Goal: Task Accomplishment & Management: Manage account settings

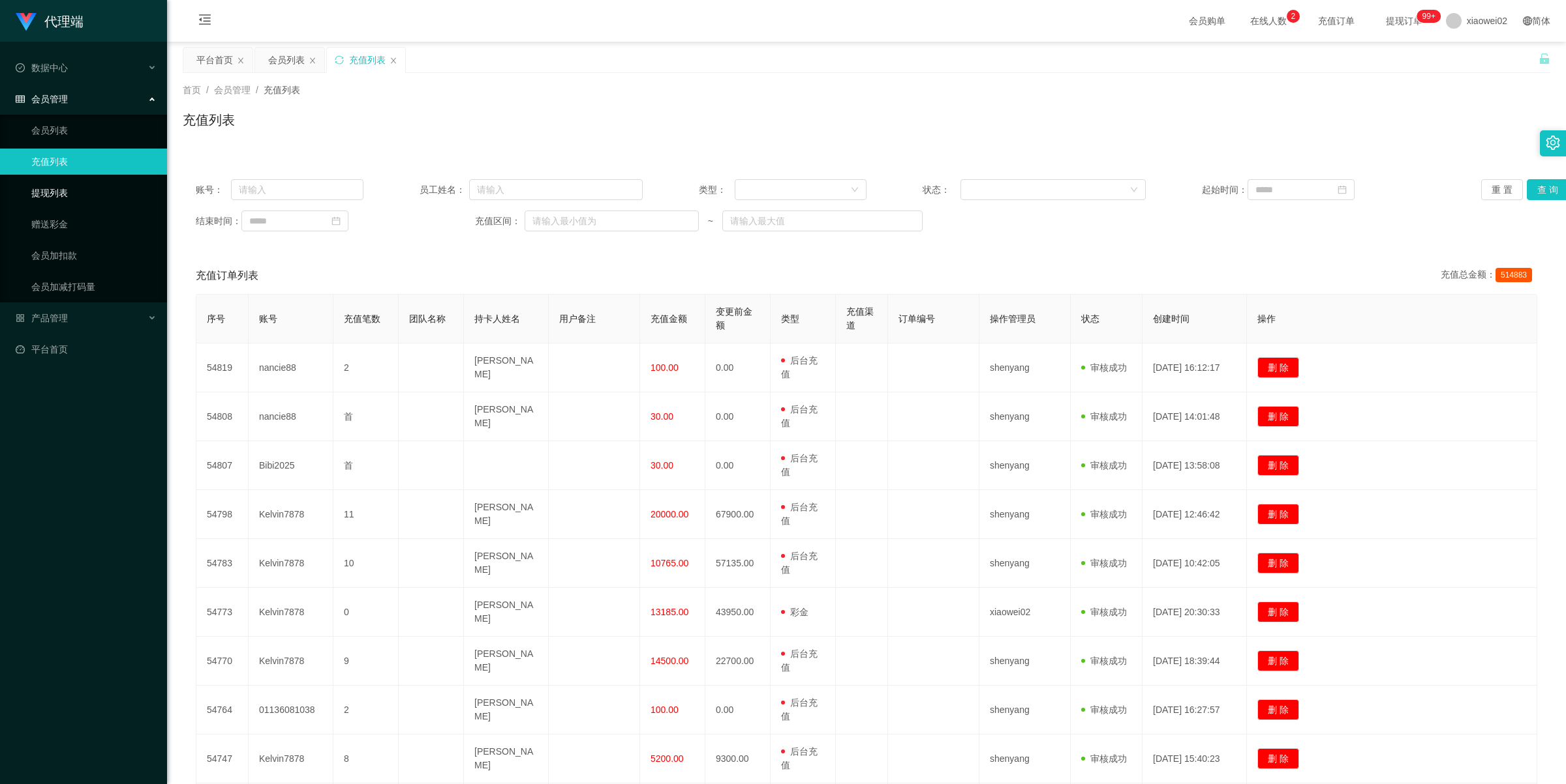
click at [48, 184] on link "提现列表" at bounding box center [94, 193] width 125 height 26
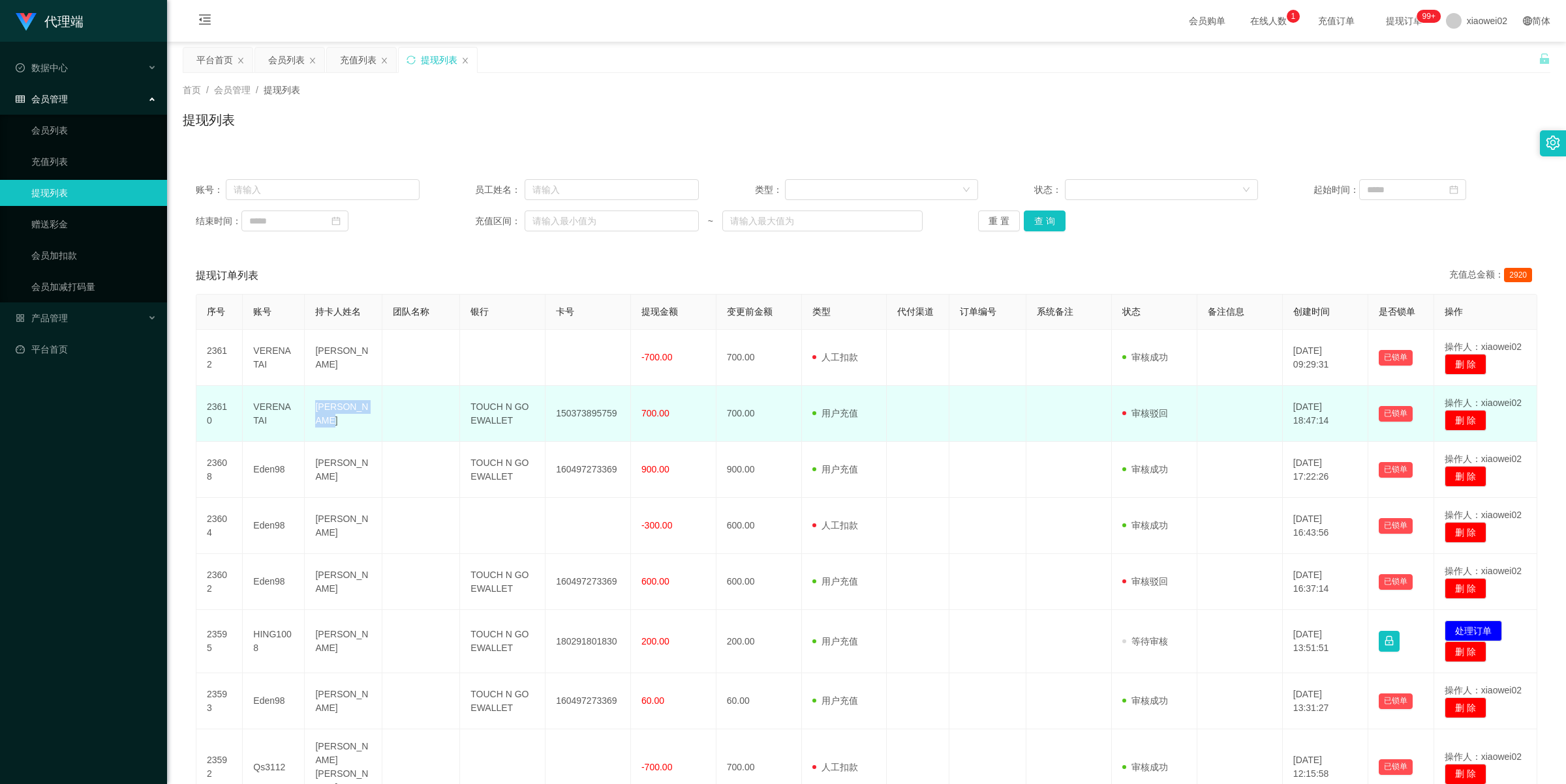
drag, startPoint x: 313, startPoint y: 408, endPoint x: 341, endPoint y: 429, distance: 35.0
click at [341, 429] on td "[PERSON_NAME]" at bounding box center [343, 414] width 78 height 56
copy td "[PERSON_NAME]"
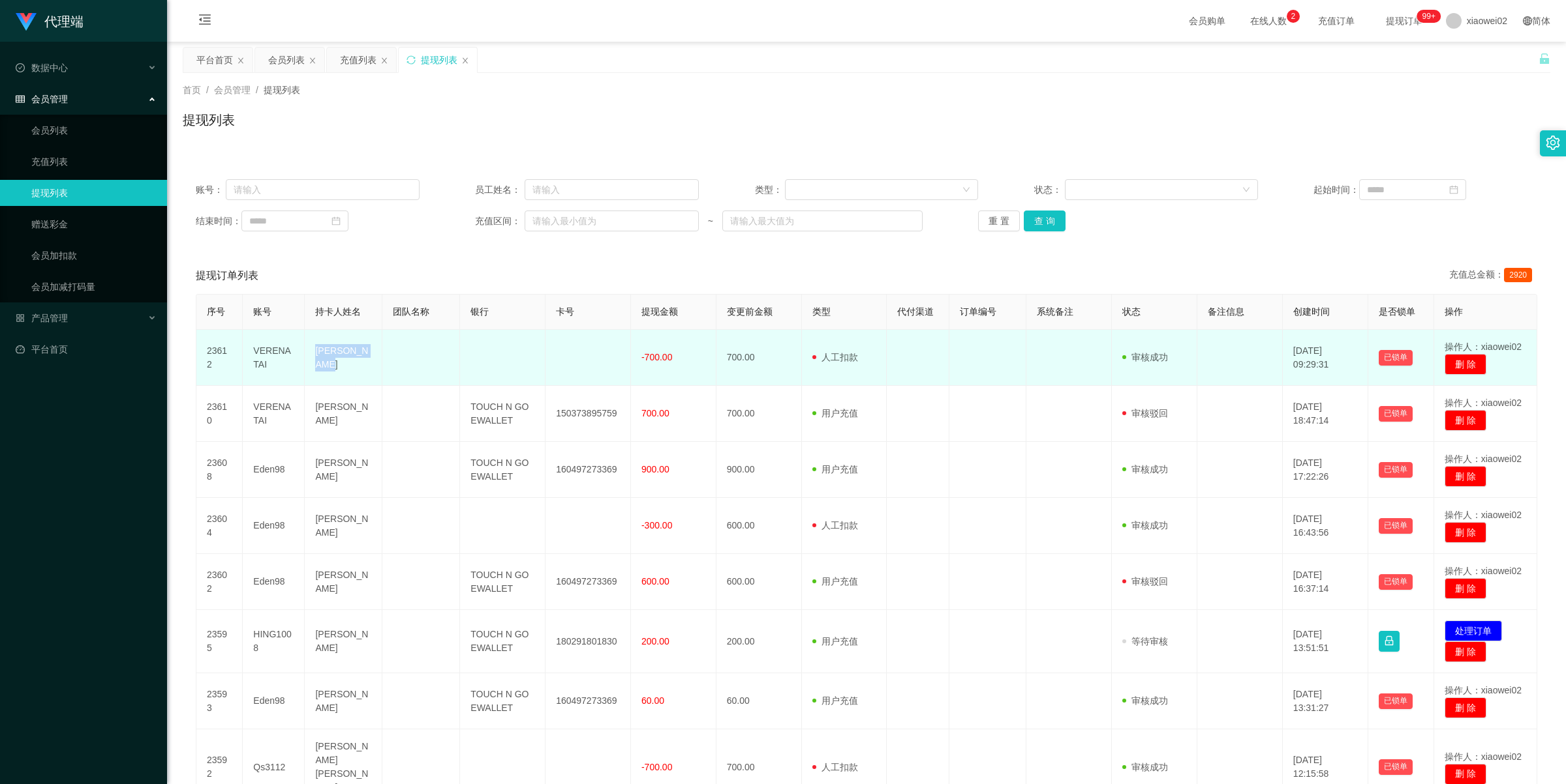
drag, startPoint x: 308, startPoint y: 343, endPoint x: 331, endPoint y: 365, distance: 31.8
click at [330, 365] on td "[PERSON_NAME]" at bounding box center [343, 357] width 78 height 56
copy td "[PERSON_NAME]"
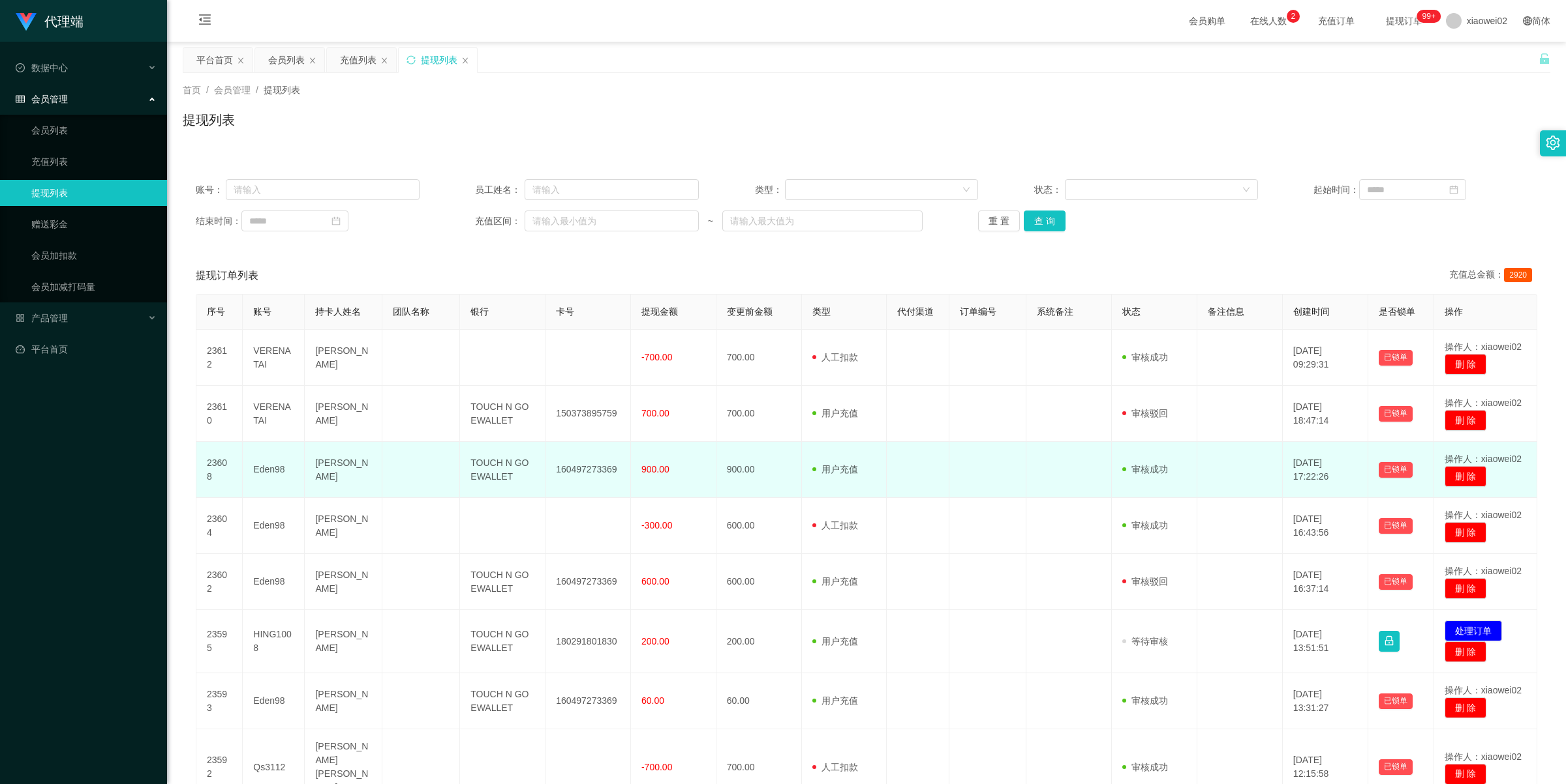
click at [353, 488] on td "[PERSON_NAME]" at bounding box center [343, 470] width 78 height 56
drag, startPoint x: 311, startPoint y: 458, endPoint x: 324, endPoint y: 478, distance: 23.9
click at [324, 478] on td "[PERSON_NAME]" at bounding box center [343, 470] width 78 height 56
click at [332, 462] on td "[PERSON_NAME]" at bounding box center [343, 470] width 78 height 56
drag, startPoint x: 315, startPoint y: 461, endPoint x: 345, endPoint y: 490, distance: 41.7
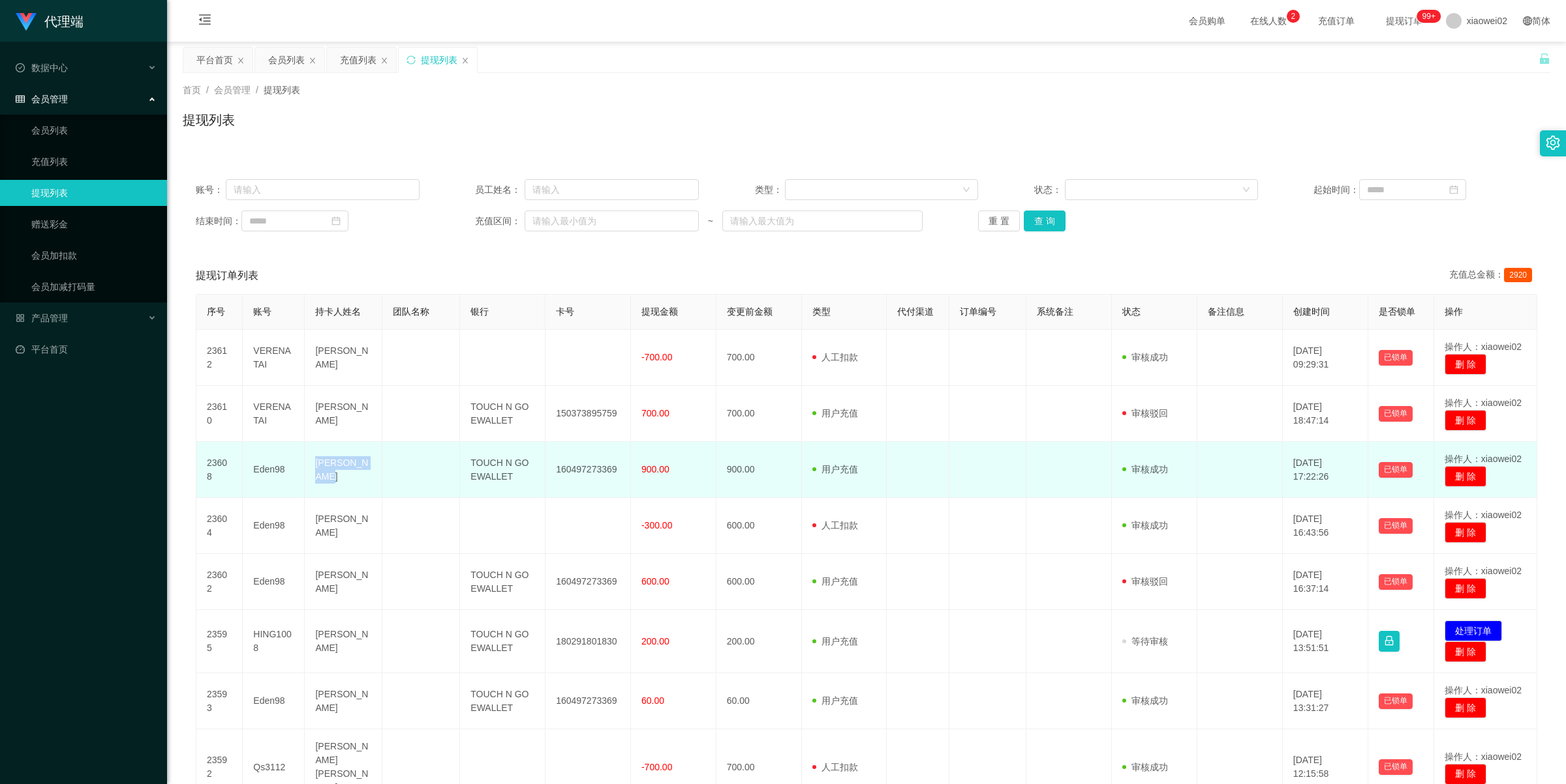
click at [345, 490] on td "[PERSON_NAME]" at bounding box center [343, 470] width 78 height 56
click at [400, 476] on td at bounding box center [420, 470] width 78 height 56
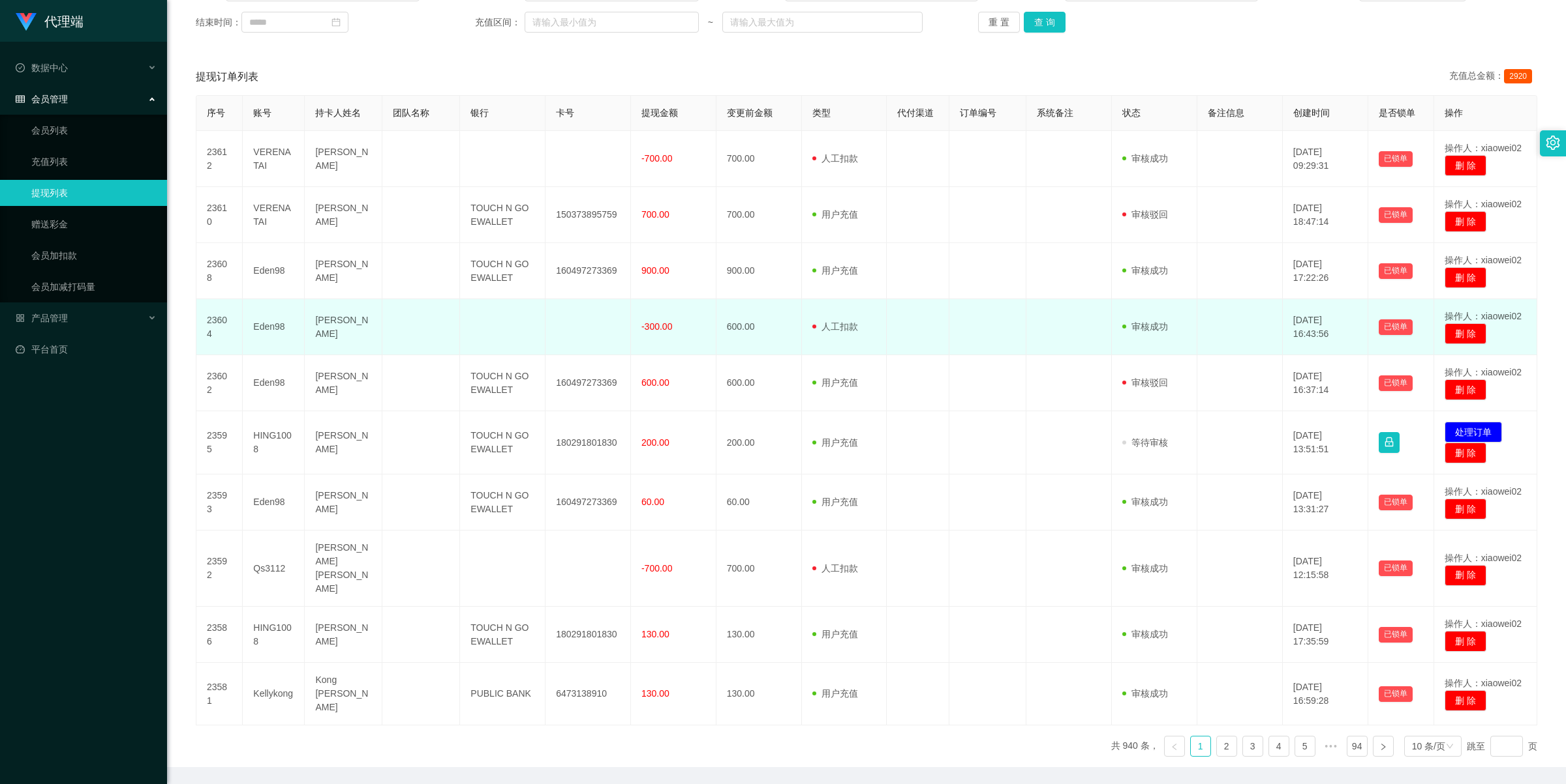
scroll to position [217, 0]
